Goal: Information Seeking & Learning: Learn about a topic

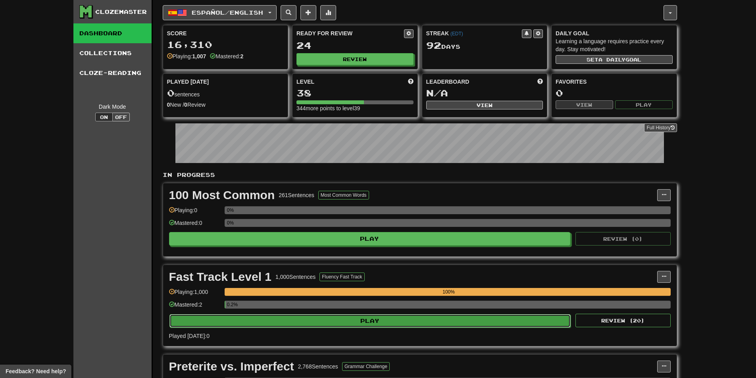
click at [451, 323] on button "Play" at bounding box center [369, 320] width 401 height 13
select select "**"
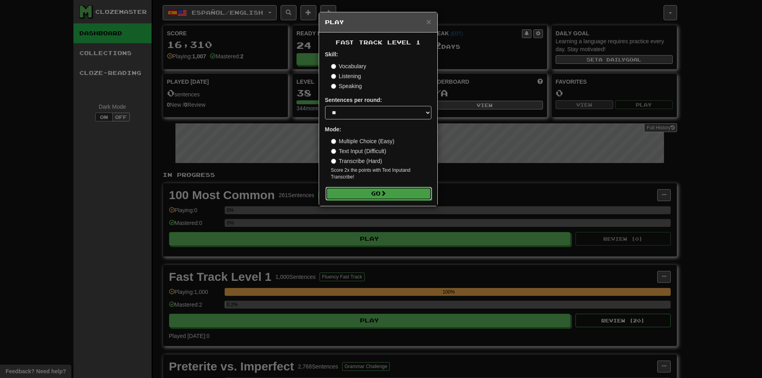
click at [382, 195] on button "Go" at bounding box center [378, 193] width 106 height 13
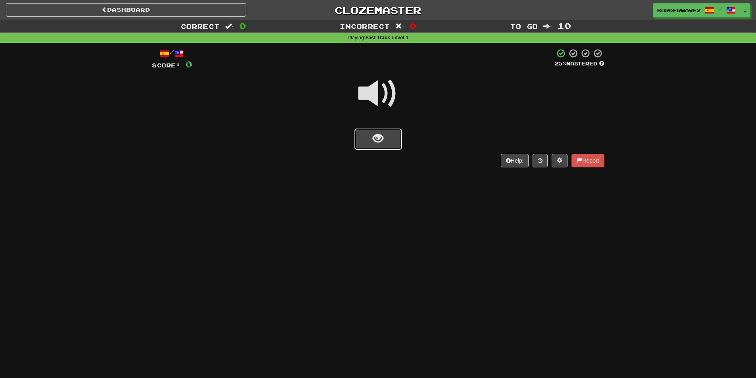
click at [388, 147] on button "show sentence" at bounding box center [378, 139] width 48 height 21
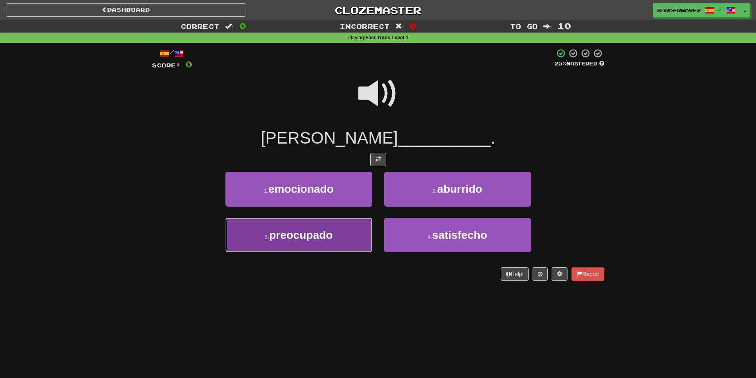
click at [322, 239] on span "preocupado" at bounding box center [300, 235] width 63 height 12
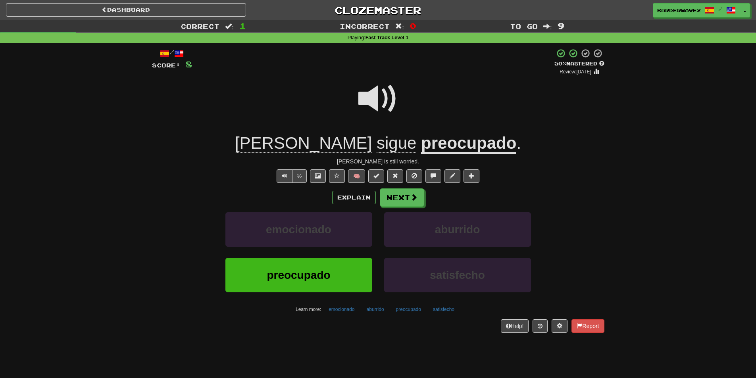
click at [394, 106] on span at bounding box center [378, 99] width 40 height 40
click at [315, 291] on button "preocupado" at bounding box center [298, 275] width 147 height 35
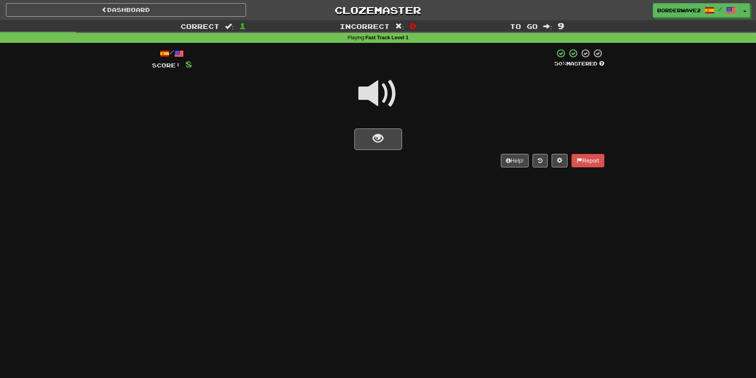
click at [361, 99] on span at bounding box center [378, 94] width 40 height 40
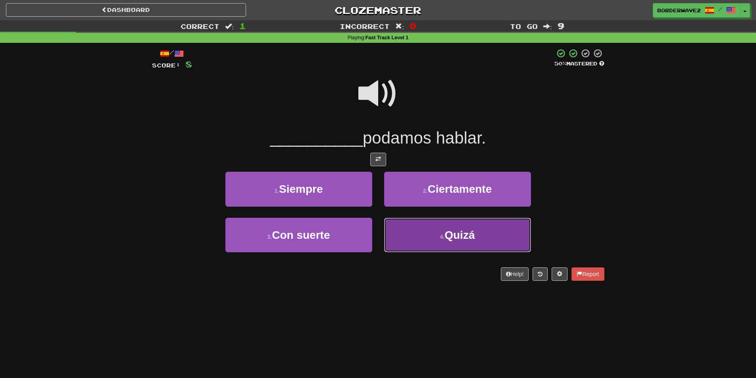
click at [473, 241] on button "4 . [GEOGRAPHIC_DATA]" at bounding box center [457, 235] width 147 height 35
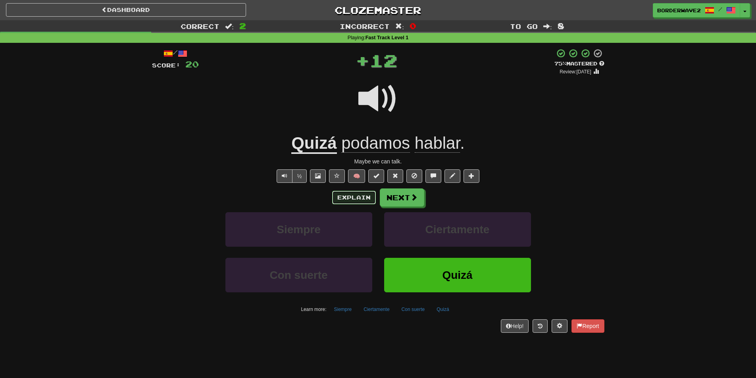
click at [354, 198] on button "Explain" at bounding box center [354, 197] width 44 height 13
click at [346, 198] on button "Explain" at bounding box center [354, 197] width 44 height 13
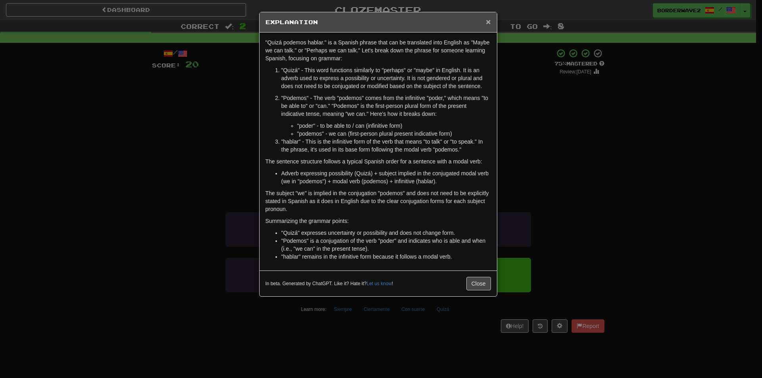
click at [486, 21] on span "×" at bounding box center [487, 21] width 5 height 9
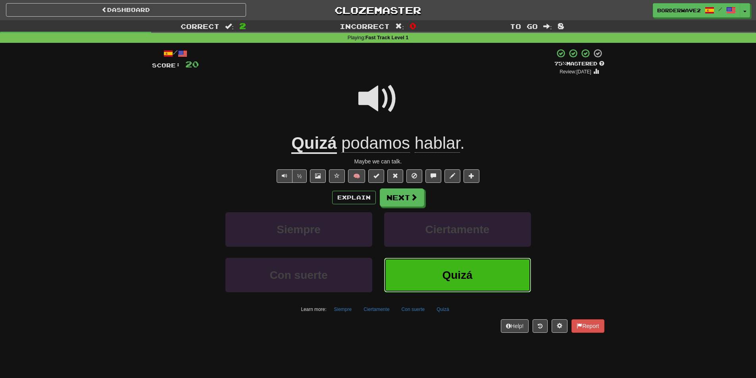
click at [485, 291] on button "Quizá" at bounding box center [457, 275] width 147 height 35
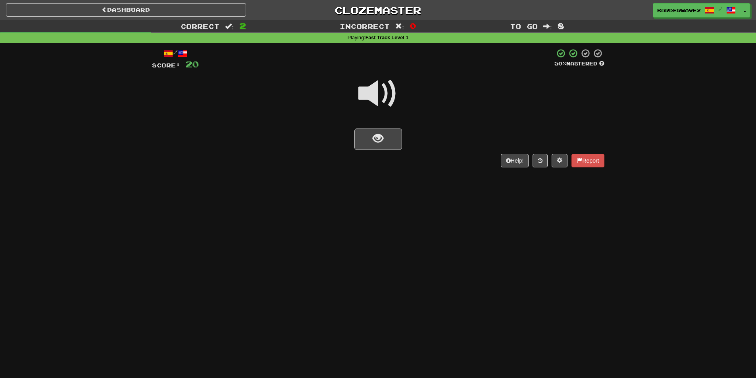
click at [368, 99] on span at bounding box center [378, 94] width 40 height 40
click at [374, 149] on button "show sentence" at bounding box center [378, 139] width 48 height 21
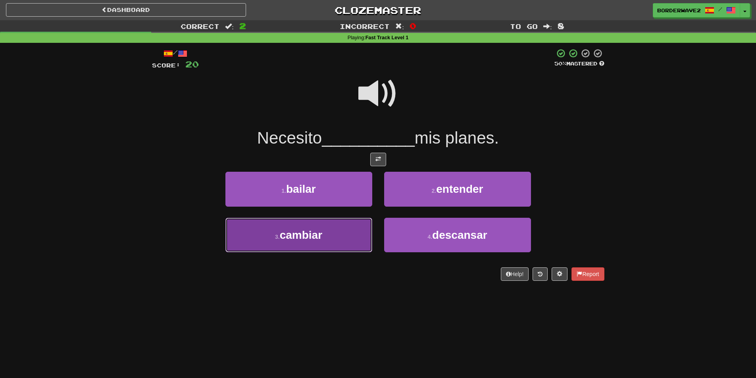
click at [336, 249] on button "3 . cambiar" at bounding box center [298, 235] width 147 height 35
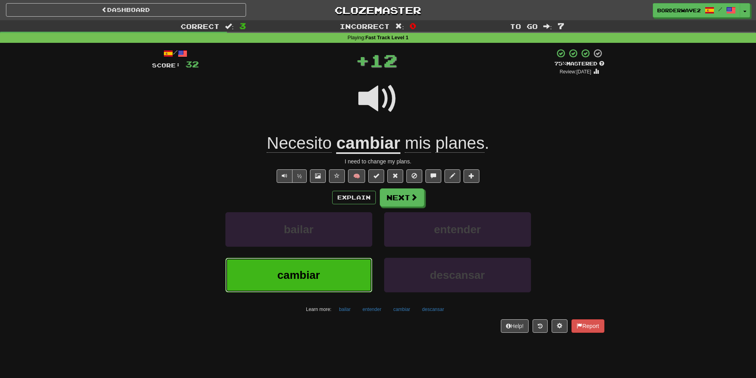
click at [342, 278] on button "cambiar" at bounding box center [298, 275] width 147 height 35
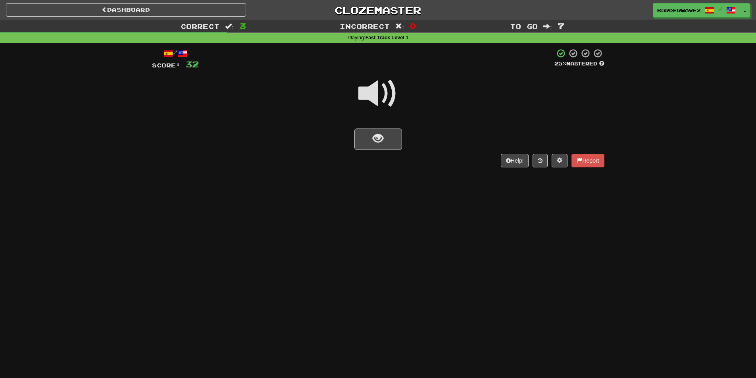
click at [377, 102] on span at bounding box center [378, 94] width 40 height 40
click at [390, 147] on button "show sentence" at bounding box center [378, 139] width 48 height 21
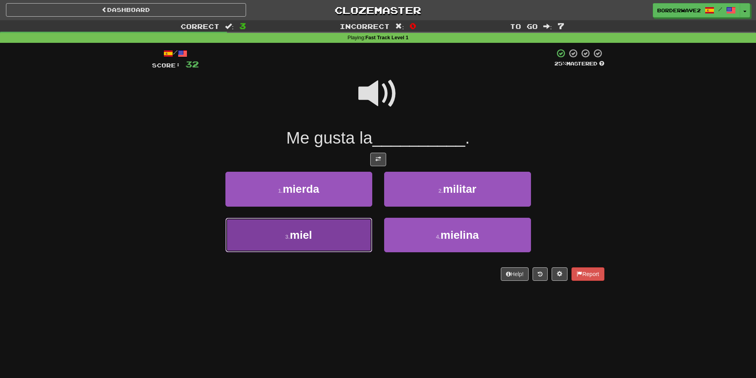
click at [311, 240] on span "miel" at bounding box center [301, 235] width 22 height 12
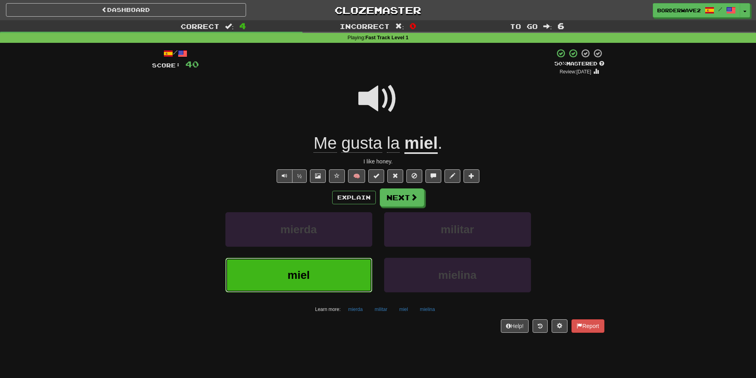
click at [293, 276] on span "miel" at bounding box center [298, 275] width 22 height 12
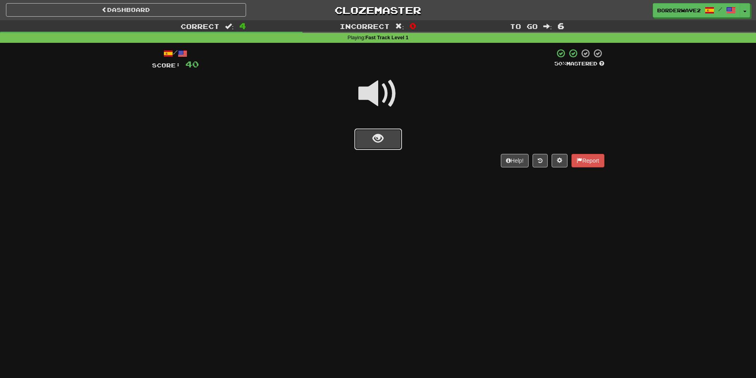
click at [381, 138] on span "show sentence" at bounding box center [377, 138] width 11 height 11
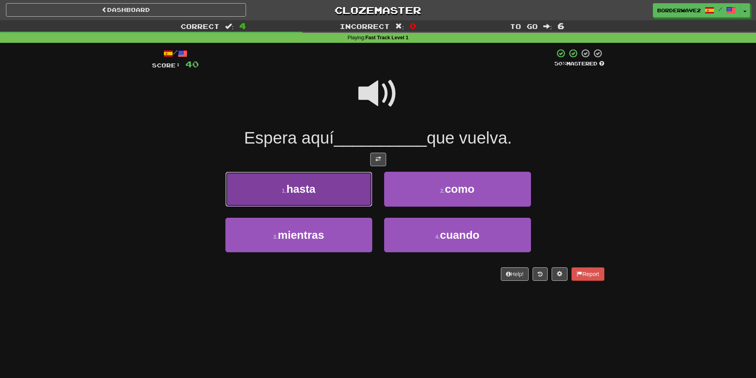
click at [316, 206] on button "1 . hasta" at bounding box center [298, 189] width 147 height 35
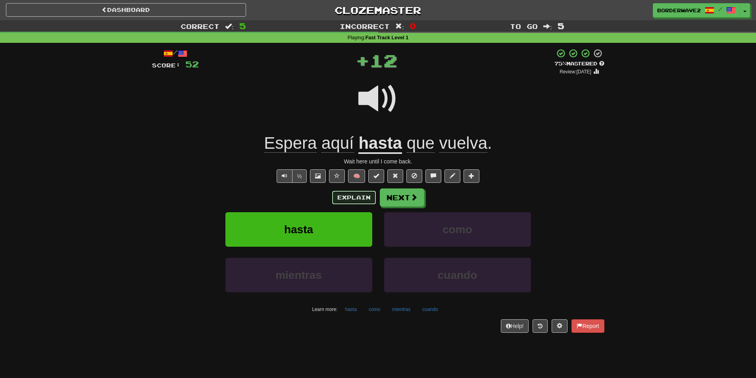
click at [361, 201] on button "Explain" at bounding box center [354, 197] width 44 height 13
click at [260, 259] on button "mientras" at bounding box center [298, 275] width 147 height 35
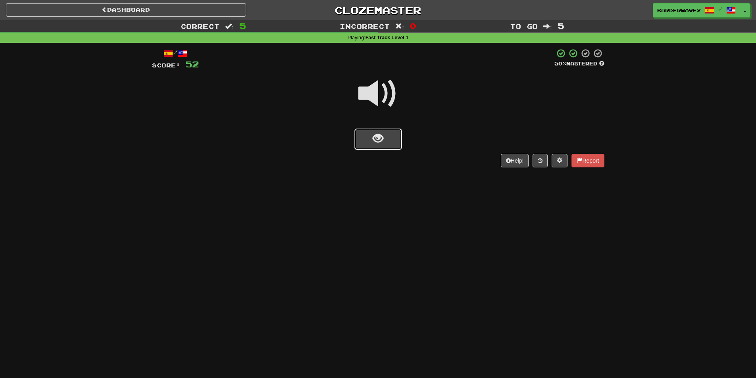
click at [386, 148] on button "show sentence" at bounding box center [378, 139] width 48 height 21
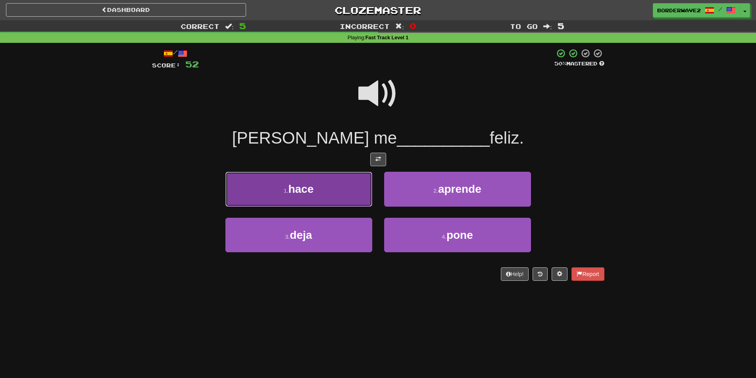
click at [340, 189] on button "1 . hace" at bounding box center [298, 189] width 147 height 35
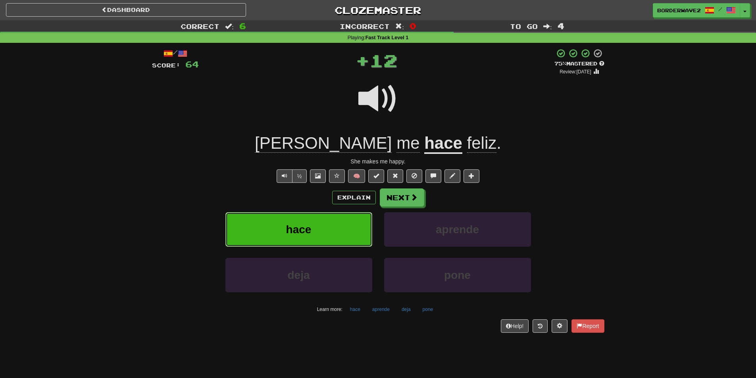
click at [316, 235] on button "hace" at bounding box center [298, 229] width 147 height 35
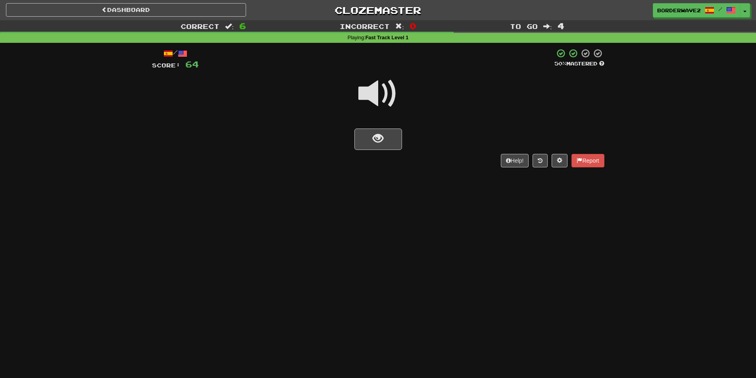
click at [390, 81] on span at bounding box center [378, 94] width 40 height 40
click at [355, 146] on button "show sentence" at bounding box center [378, 139] width 48 height 21
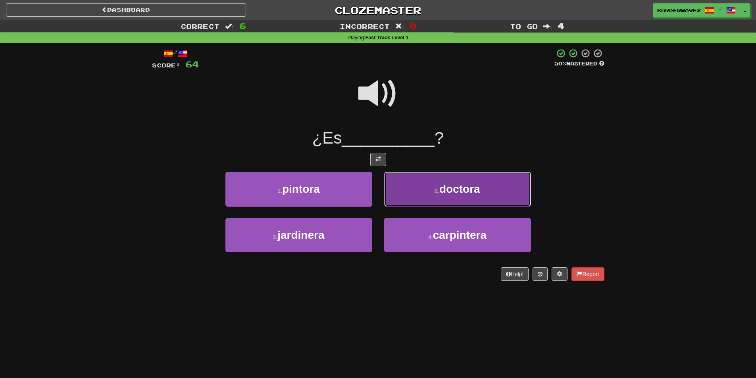
click at [437, 187] on button "2 . doctora" at bounding box center [457, 189] width 147 height 35
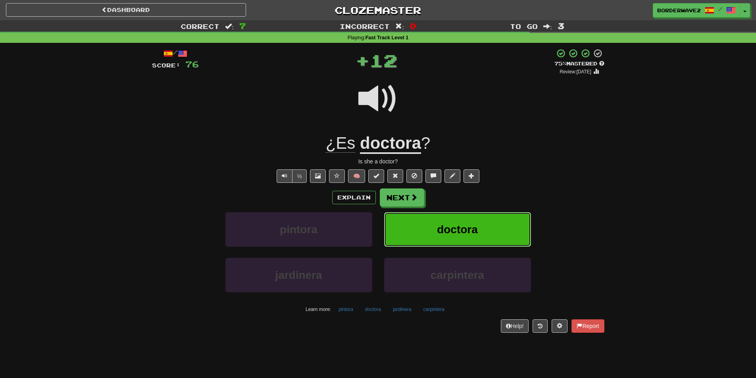
click at [440, 244] on button "doctora" at bounding box center [457, 229] width 147 height 35
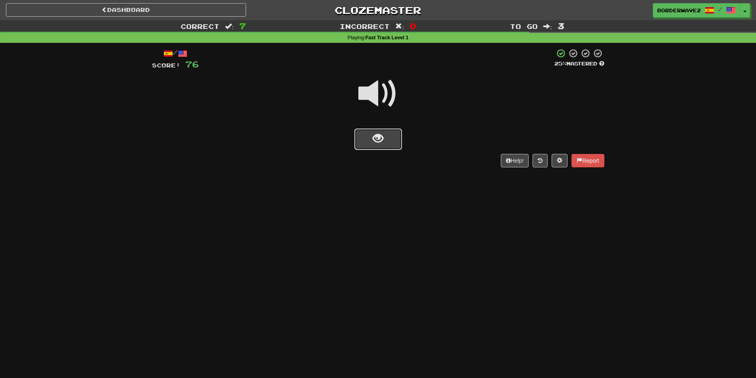
click at [381, 148] on button "show sentence" at bounding box center [378, 139] width 48 height 21
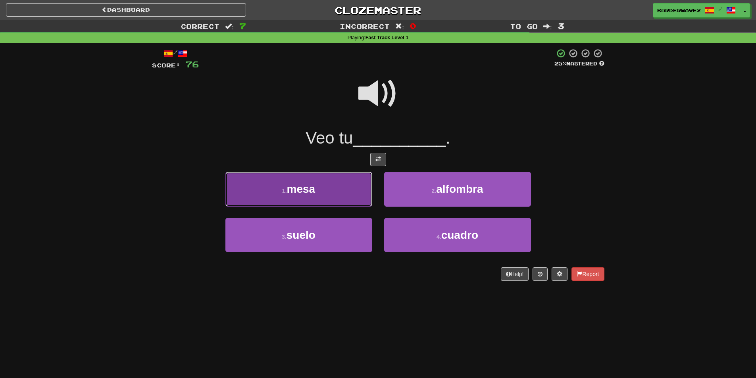
click at [322, 197] on button "1 . [GEOGRAPHIC_DATA]" at bounding box center [298, 189] width 147 height 35
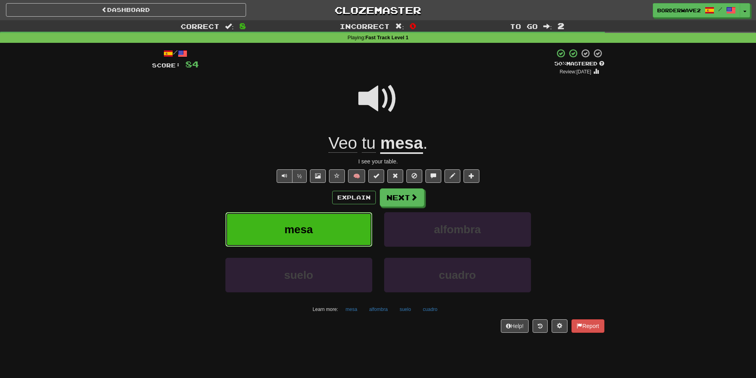
click at [273, 238] on button "mesa" at bounding box center [298, 229] width 147 height 35
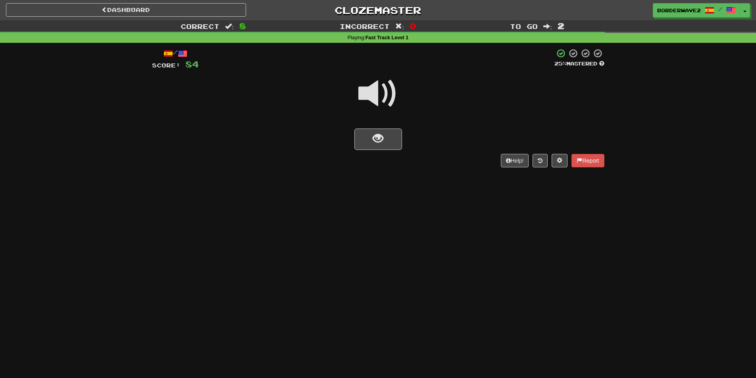
click at [373, 101] on span at bounding box center [378, 94] width 40 height 40
click at [378, 147] on button "show sentence" at bounding box center [378, 139] width 48 height 21
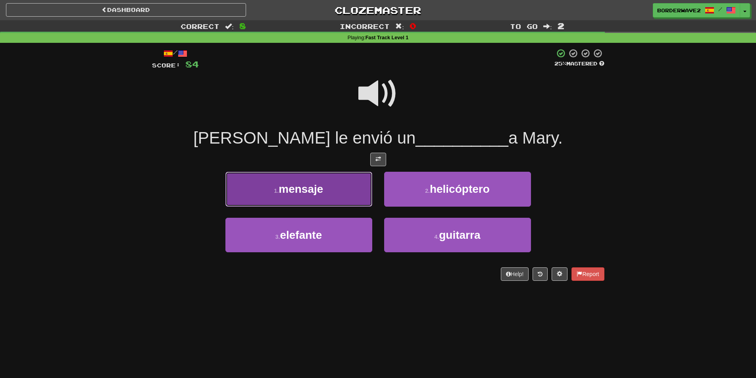
click at [303, 180] on button "1 . mensaje" at bounding box center [298, 189] width 147 height 35
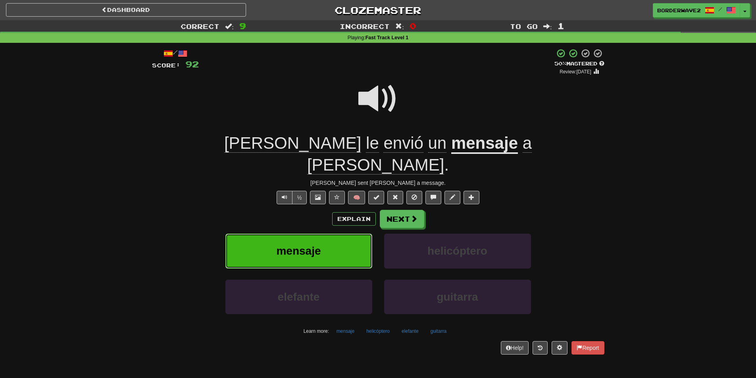
click at [287, 245] on span "mensaje" at bounding box center [298, 251] width 44 height 12
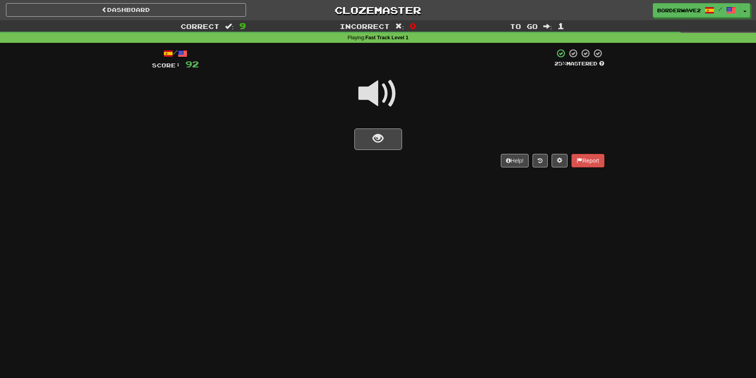
click at [376, 104] on span at bounding box center [378, 94] width 40 height 40
click at [379, 140] on span "show sentence" at bounding box center [377, 138] width 11 height 11
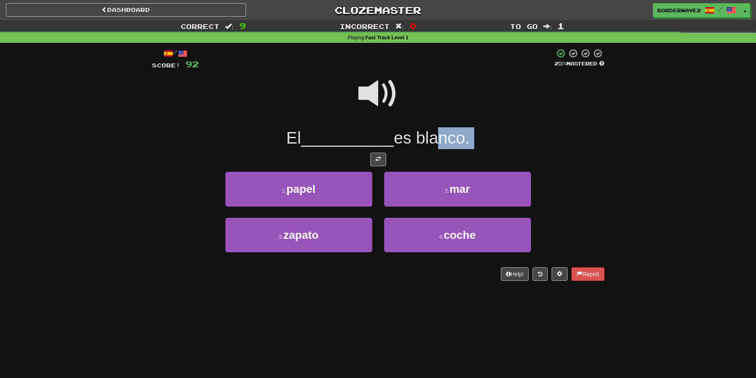
drag, startPoint x: 469, startPoint y: 142, endPoint x: 761, endPoint y: 284, distance: 325.2
click at [755, 279] on html "Dashboard Clozemaster borderwave2 / Toggle Dropdown Dashboard Leaderboard Activ…" at bounding box center [378, 330] width 756 height 660
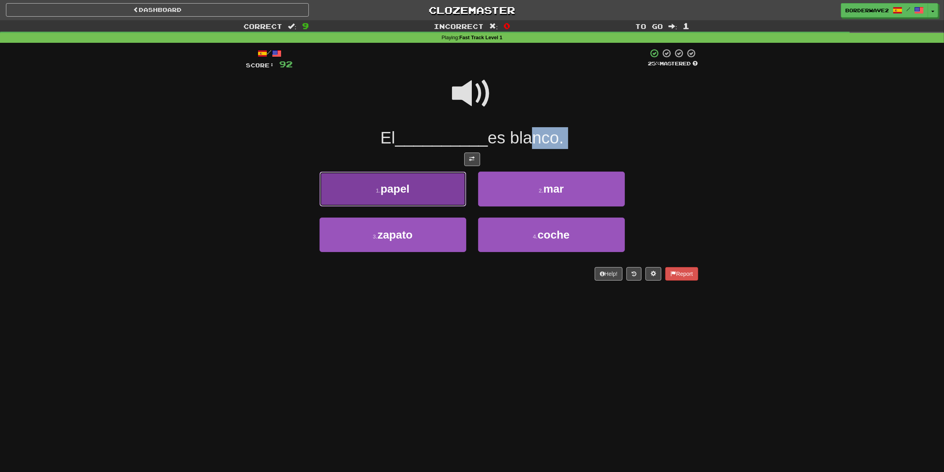
click at [432, 187] on button "1 . papel" at bounding box center [393, 189] width 147 height 35
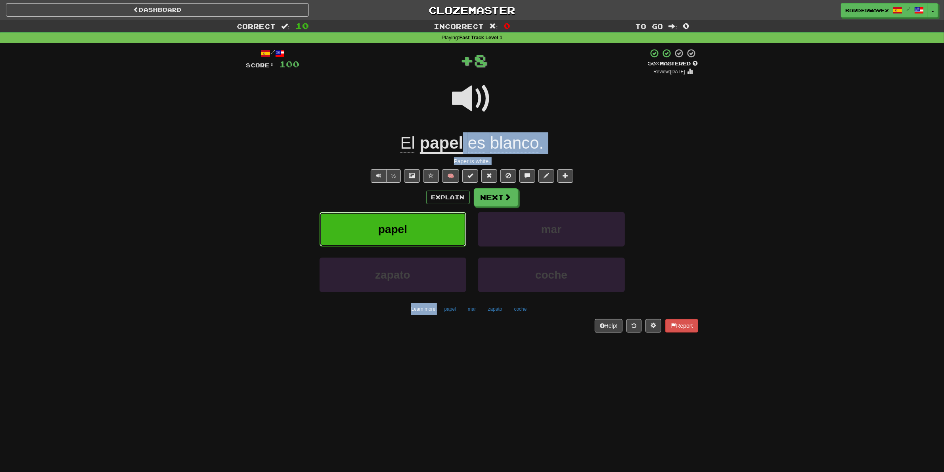
click at [432, 219] on button "papel" at bounding box center [393, 229] width 147 height 35
